Goal: Check status: Check status

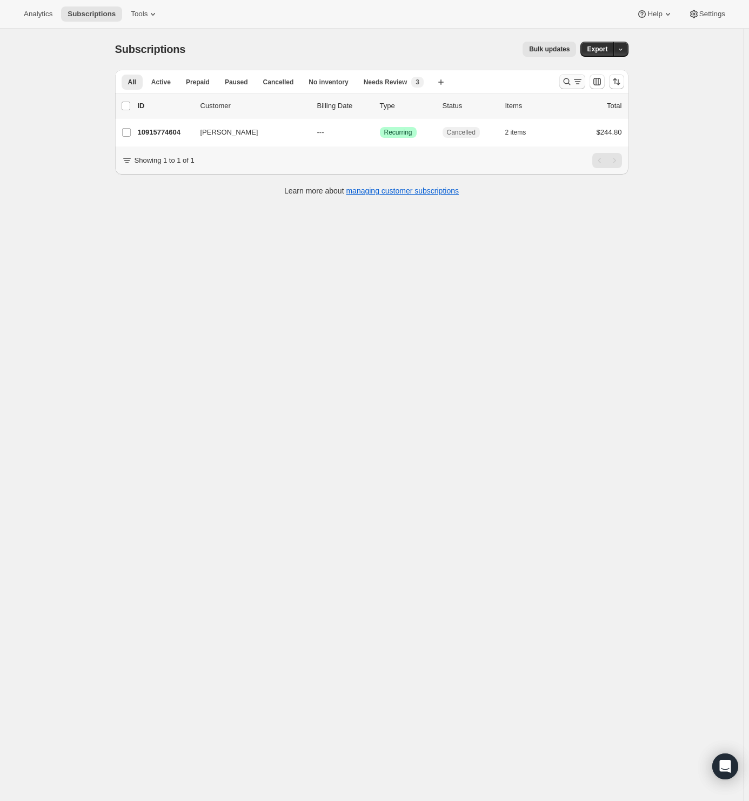
click at [566, 85] on icon "Search and filter results" at bounding box center [567, 81] width 11 height 11
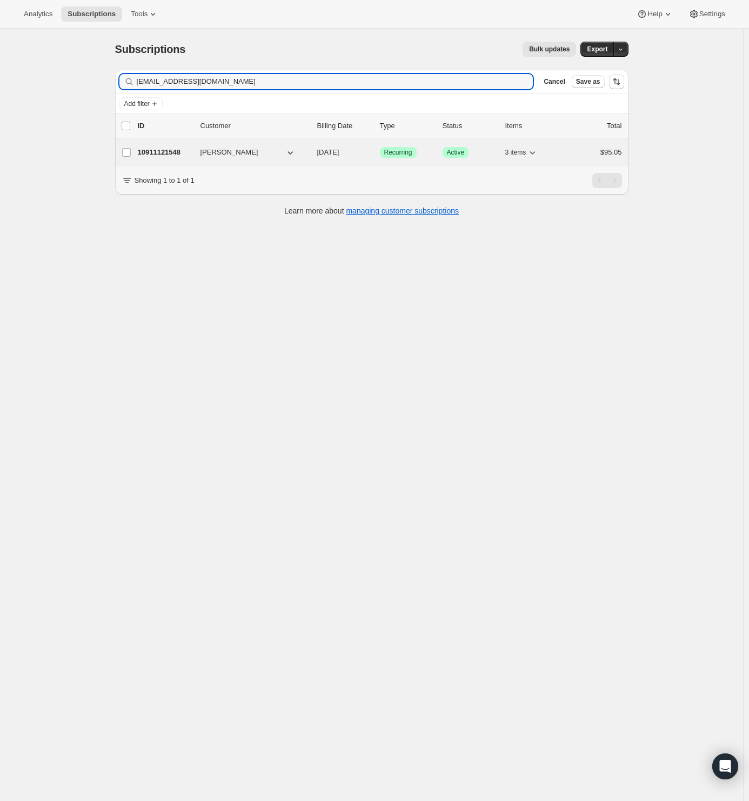
type input "[EMAIL_ADDRESS][DOMAIN_NAME]"
click at [165, 152] on p "10911121548" at bounding box center [165, 152] width 54 height 11
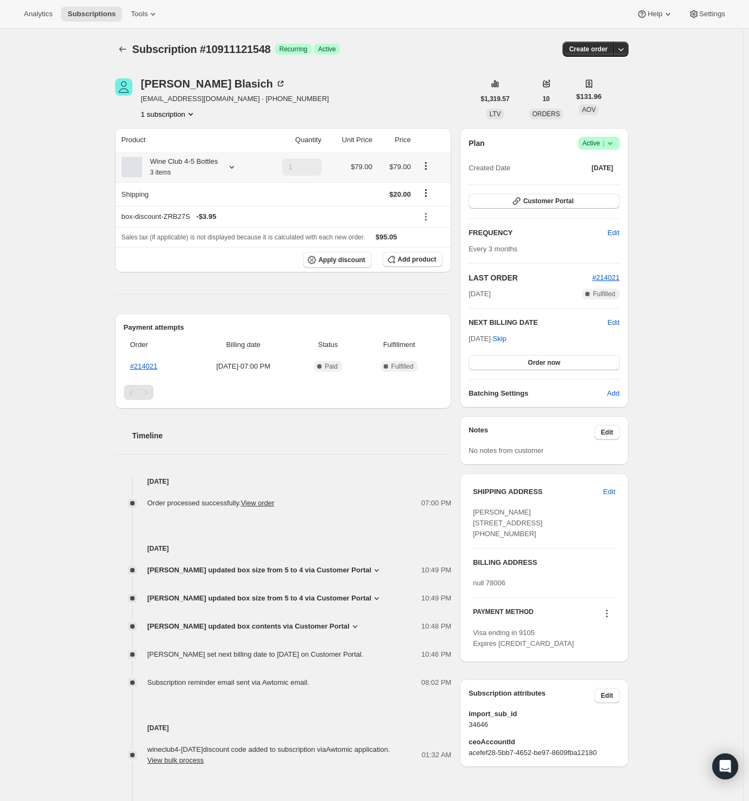
click at [188, 167] on div "Wine Club 4-5 Bottles 3 items" at bounding box center [180, 167] width 76 height 22
